Goal: Task Accomplishment & Management: Use online tool/utility

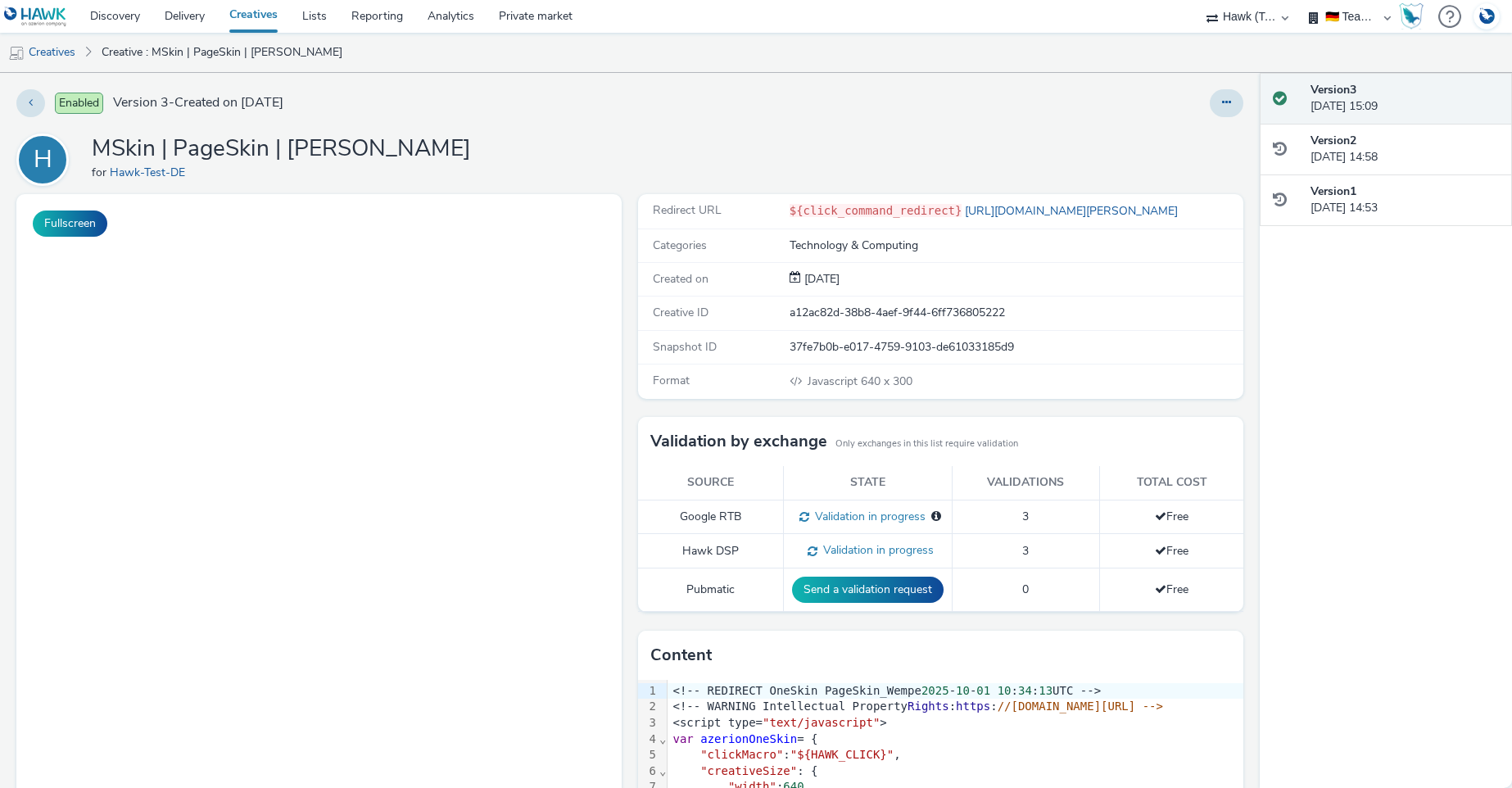
select select "2fc77e36-bb93-4aa3-9dff-dcb08e02eac6"
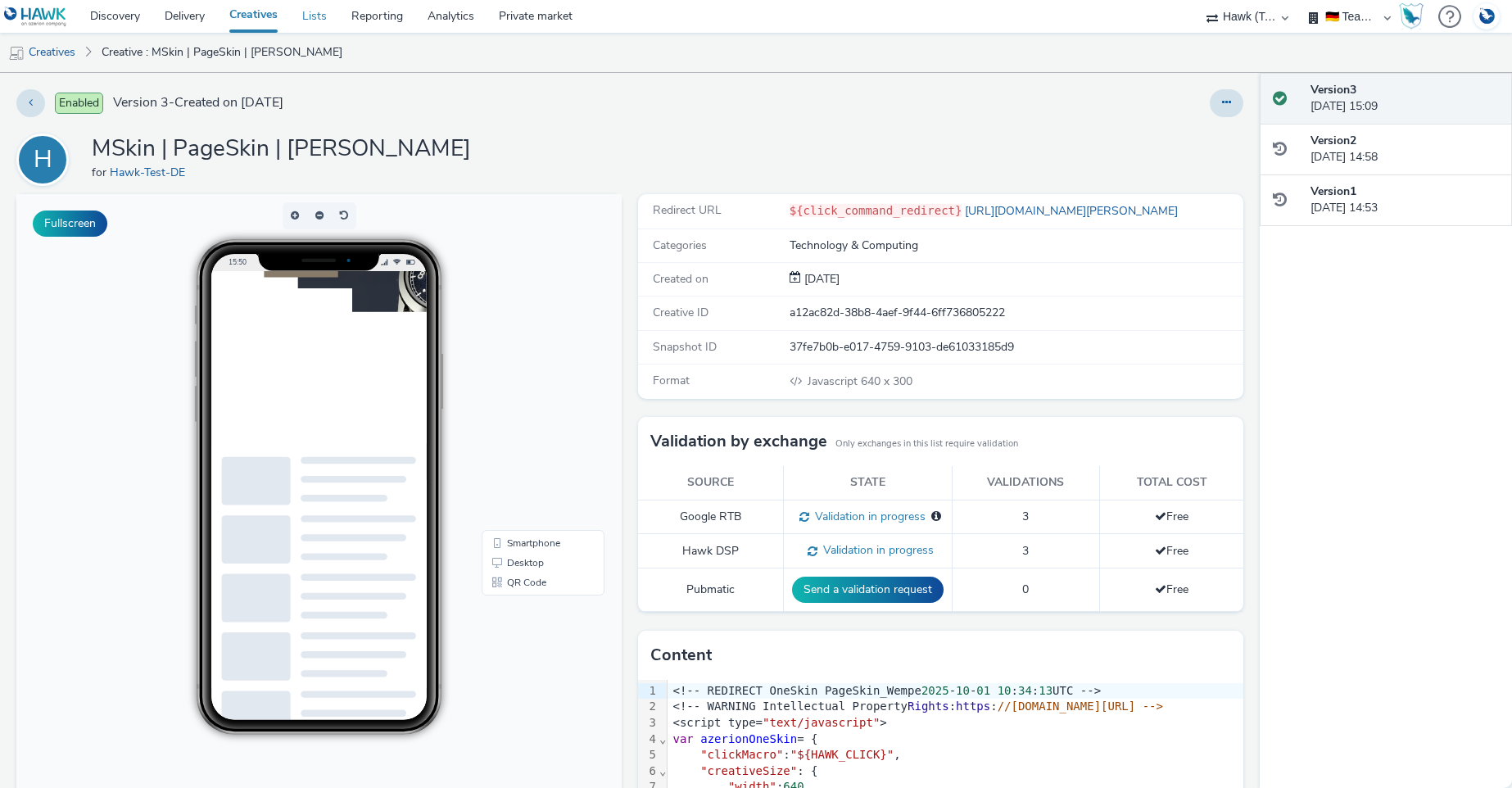
click at [319, 18] on link "Lists" at bounding box center [314, 17] width 49 height 33
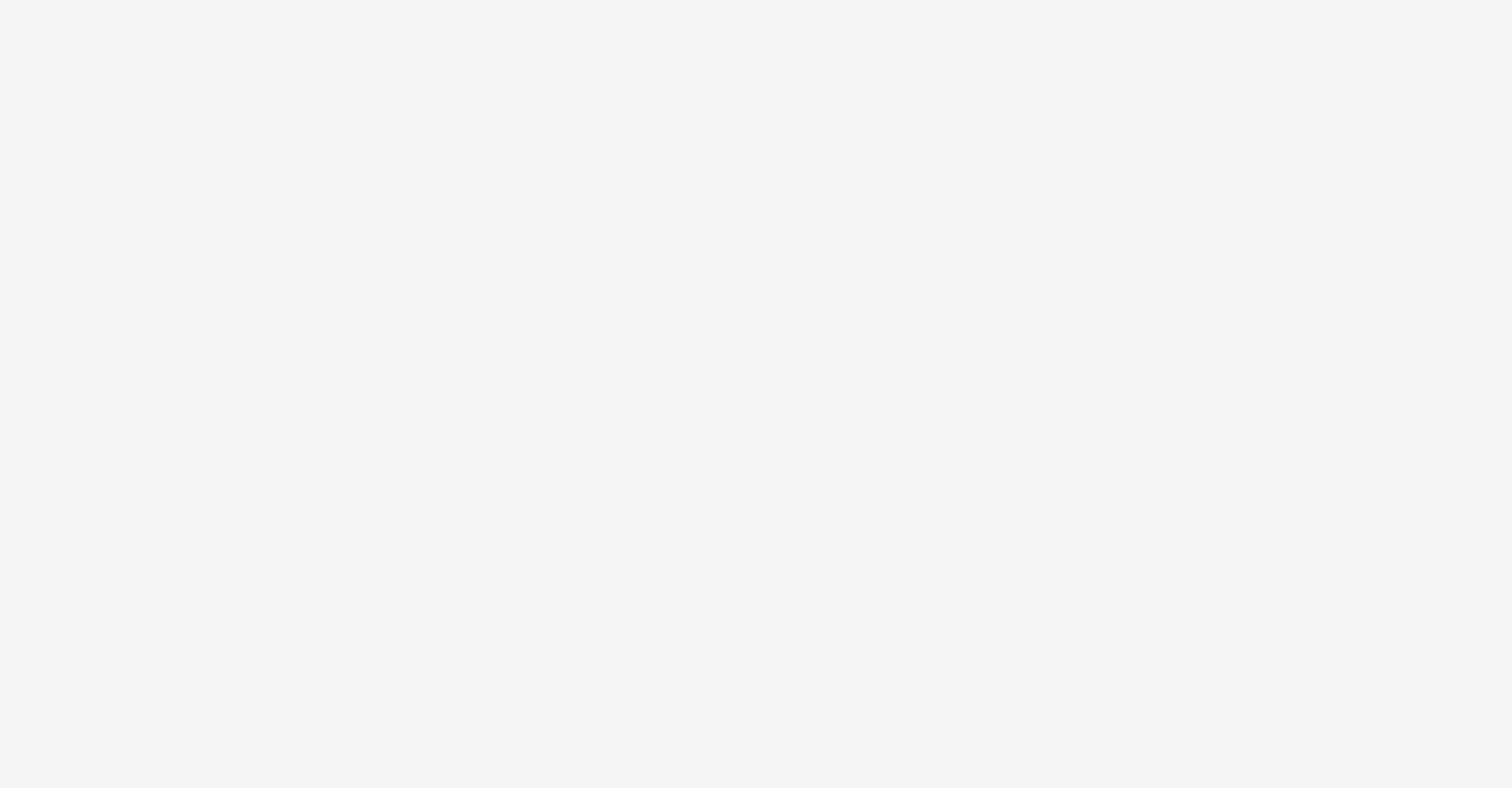
select select "2fc77e36-bb93-4aa3-9dff-dcb08e02eac6"
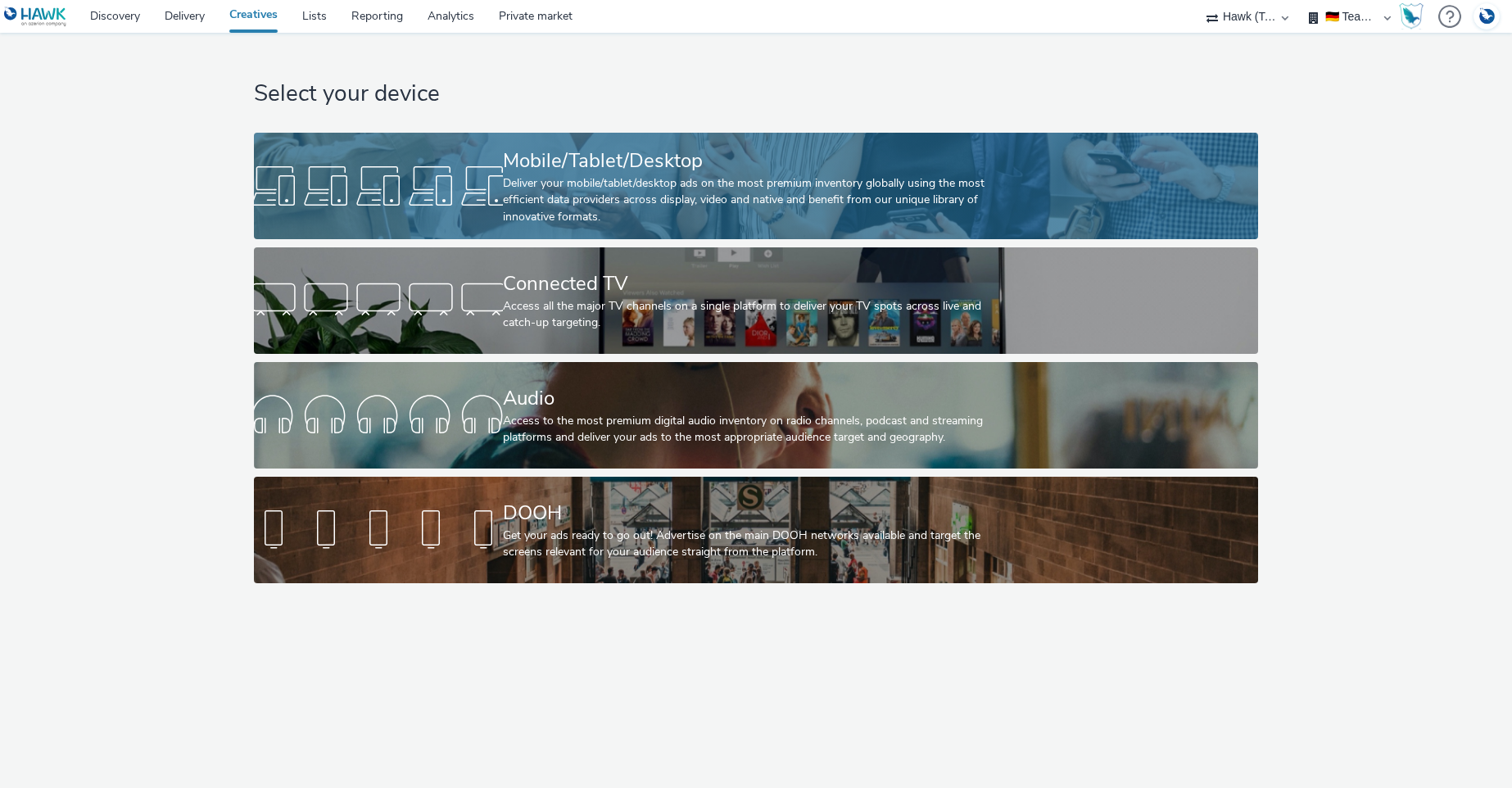
click at [665, 196] on div "Deliver your mobile/tablet/desktop ads on the most premium inventory globally u…" at bounding box center [752, 200] width 499 height 50
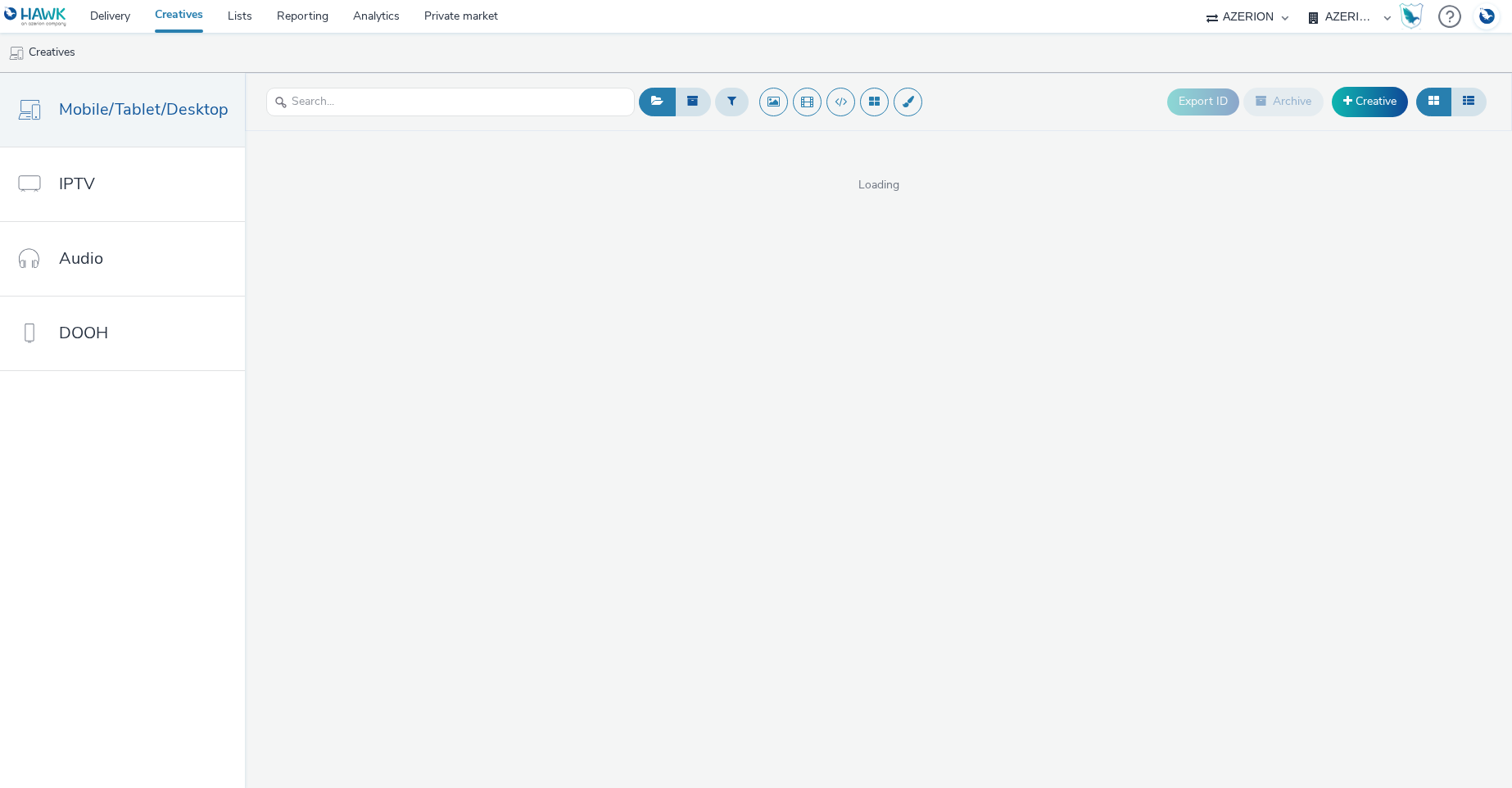
select select "d3406a9b-95e8-409c-967d-04bb2c697fe0"
select select "b626f941-834b-427f-b453-0a2b95f57350"
select select "2fc77e36-bb93-4aa3-9dff-dcb08e02eac6"
